Goal: Task Accomplishment & Management: Manage account settings

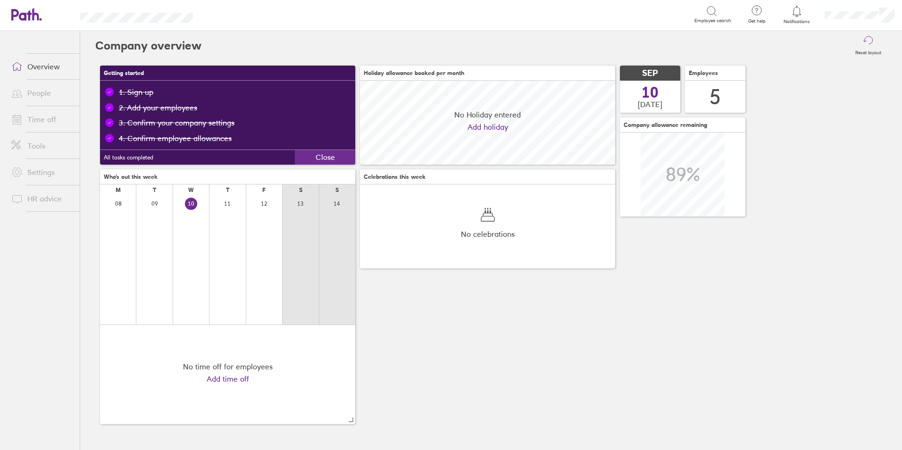
scroll to position [84, 255]
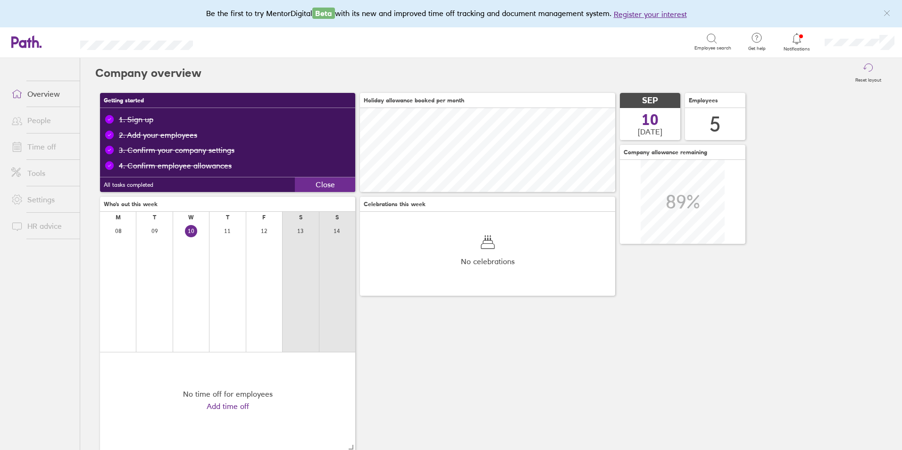
click at [40, 148] on link "Time off" at bounding box center [42, 146] width 76 height 19
